Goal: Navigation & Orientation: Find specific page/section

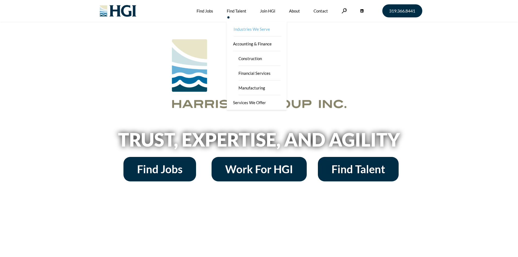
click at [242, 29] on link "Industries We Serve" at bounding box center [257, 29] width 60 height 15
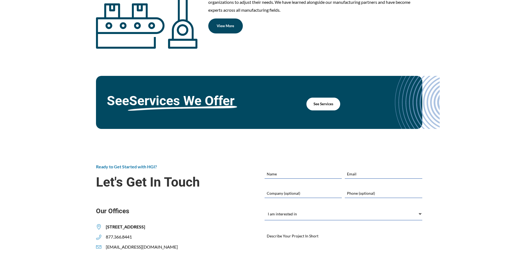
scroll to position [668, 0]
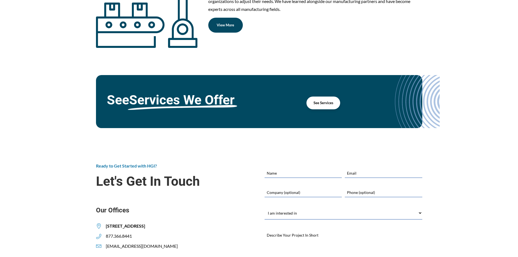
click at [319, 103] on span "See Services" at bounding box center [323, 103] width 20 height 4
